Goal: Task Accomplishment & Management: Complete application form

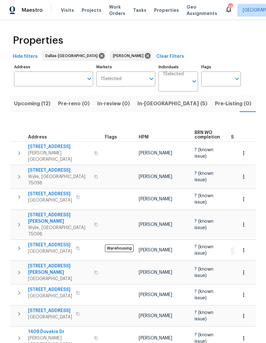
scroll to position [0, 17]
click at [242, 106] on span "Listed (38)" at bounding box center [255, 103] width 27 height 9
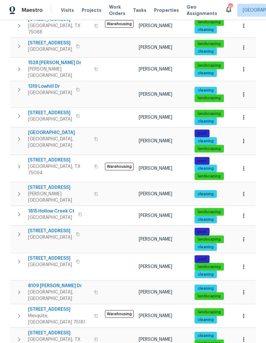
scroll to position [301, 0]
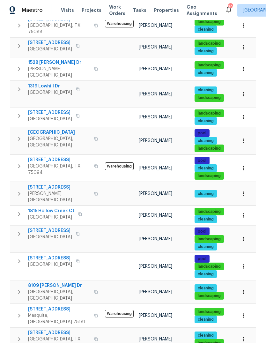
click at [49, 208] on span "1815 Hollow Creek Ct" at bounding box center [51, 211] width 46 height 6
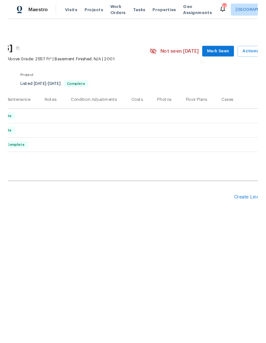
scroll to position [0, 79]
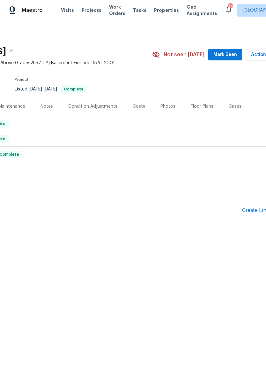
click at [253, 211] on div "Create Line Item" at bounding box center [261, 210] width 39 height 6
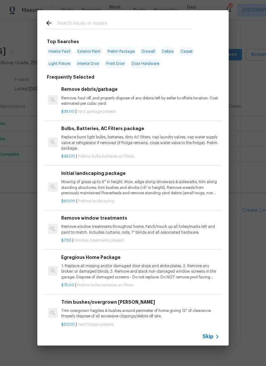
click at [120, 20] on input "text" at bounding box center [124, 24] width 135 height 10
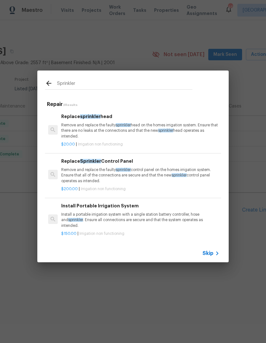
scroll to position [0, 0]
type input "S"
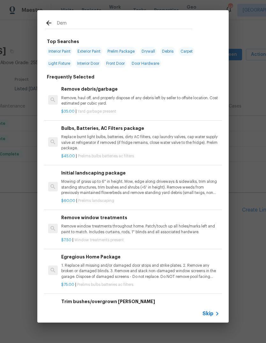
type input "Demo"
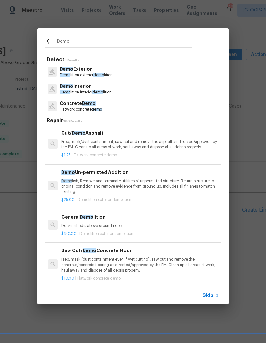
click at [102, 72] on p "Demo Exterior" at bounding box center [86, 69] width 53 height 7
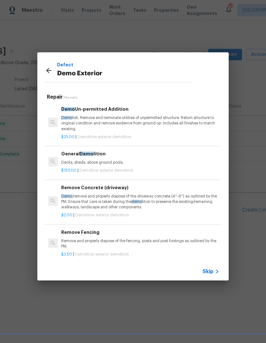
click at [102, 72] on p "Demo Exterior" at bounding box center [124, 74] width 135 height 10
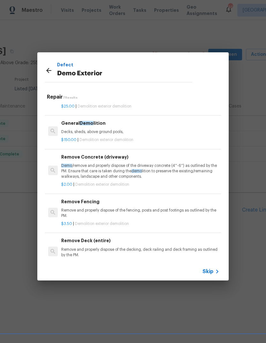
scroll to position [31, 0]
click at [130, 137] on p "$150.00 | Demolition exterior demolition" at bounding box center [140, 139] width 158 height 5
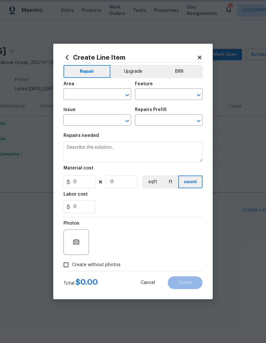
type input "Demolition"
type input "Demo Exterior"
type input "General Demolition $150.00"
type textarea "Decks, sheds, above ground pools,"
type input "150"
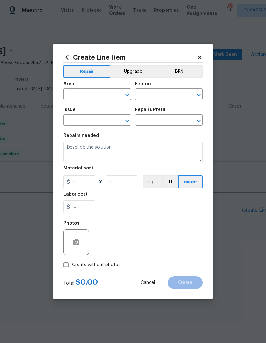
type input "1"
click at [132, 135] on div "Repairs needed" at bounding box center [133, 137] width 139 height 8
click at [106, 90] on input "text" at bounding box center [89, 95] width 50 height 10
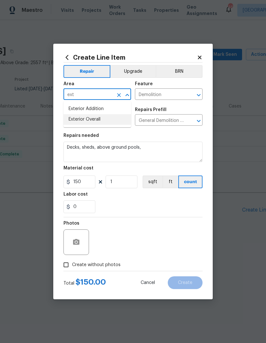
click at [107, 120] on li "Exterior Overall" at bounding box center [98, 119] width 68 height 11
type input "Exterior Overall"
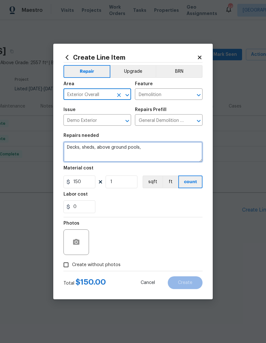
click at [147, 148] on textarea "Decks, sheds, above ground pools," at bounding box center [133, 152] width 139 height 20
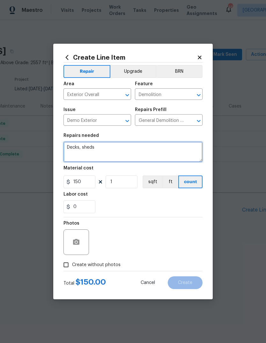
type textarea "Decks,"
type textarea "Demo sprinkler system controller and remove and cap all heads."
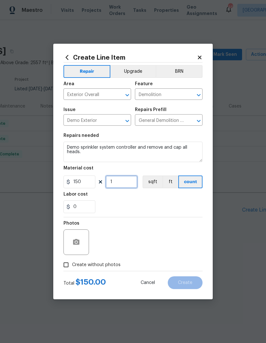
click at [126, 183] on input "1" at bounding box center [122, 182] width 32 height 13
type input "2"
click at [145, 202] on div "0" at bounding box center [133, 206] width 139 height 13
click at [78, 244] on icon "button" at bounding box center [76, 242] width 8 height 8
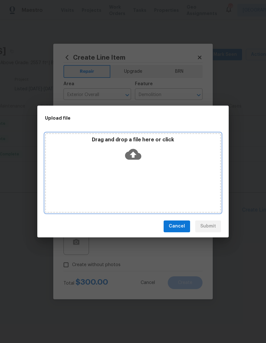
click at [139, 159] on icon at bounding box center [133, 154] width 16 height 11
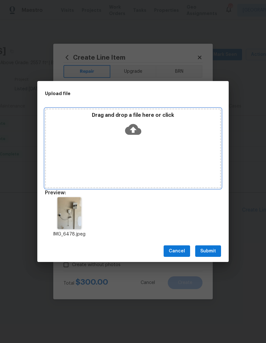
click at [139, 128] on icon at bounding box center [133, 129] width 16 height 16
